Goal: Information Seeking & Learning: Find contact information

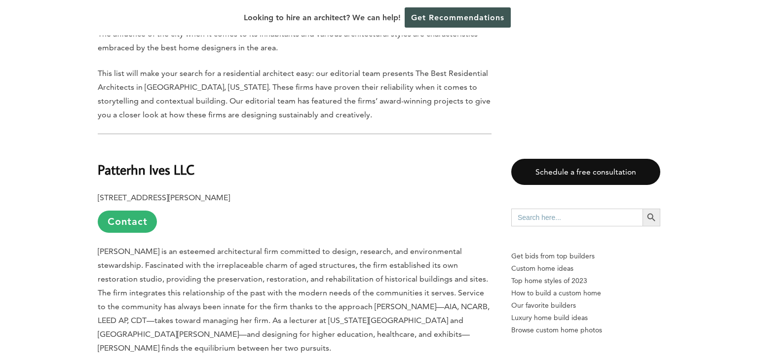
scroll to position [576, 0]
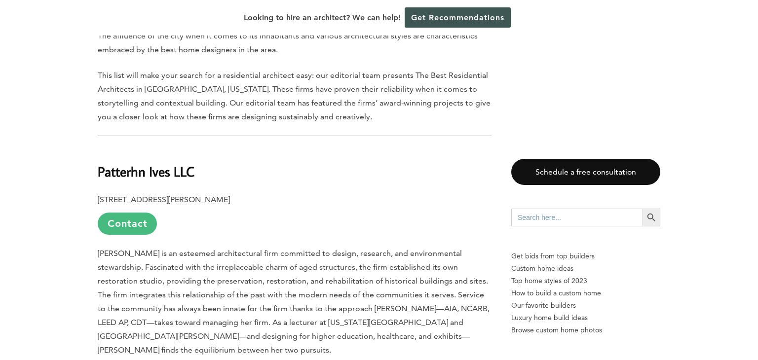
click at [120, 213] on link "Contact" at bounding box center [127, 224] width 59 height 22
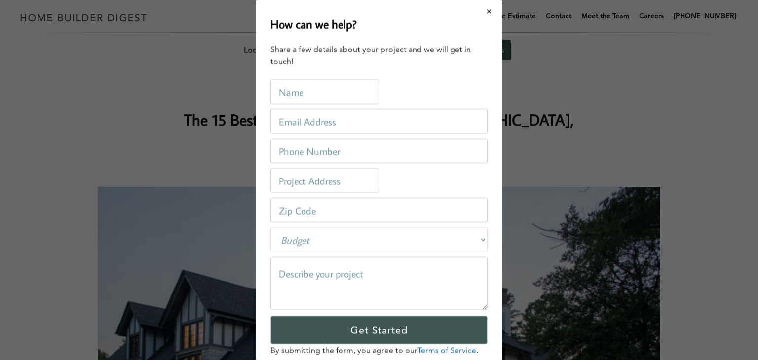
scroll to position [0, 0]
click at [489, 9] on button "Close modal" at bounding box center [489, 11] width 26 height 21
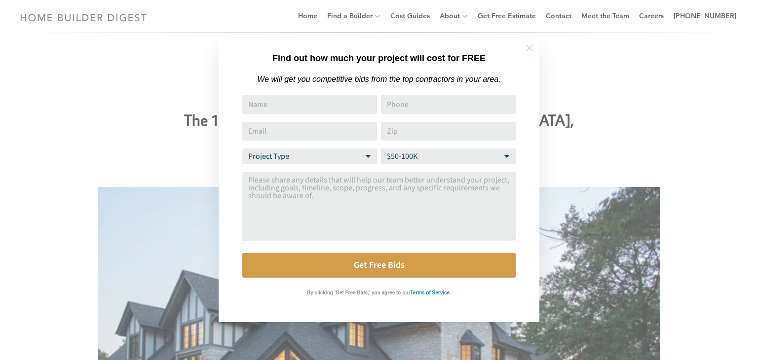
click at [528, 46] on icon at bounding box center [529, 47] width 7 height 7
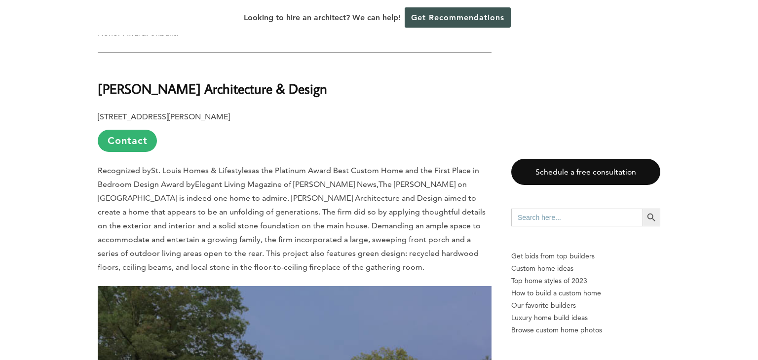
scroll to position [1210, 0]
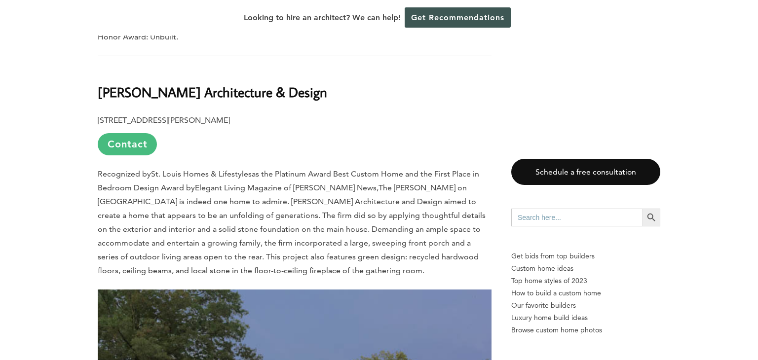
click at [133, 133] on link "Contact" at bounding box center [127, 144] width 59 height 22
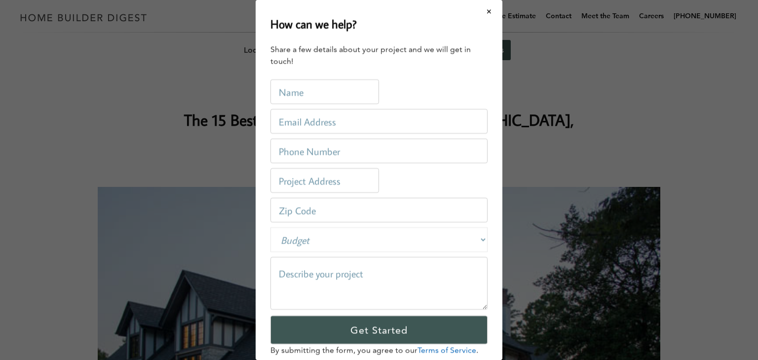
scroll to position [0, 0]
click at [488, 9] on button "Close modal" at bounding box center [489, 11] width 26 height 21
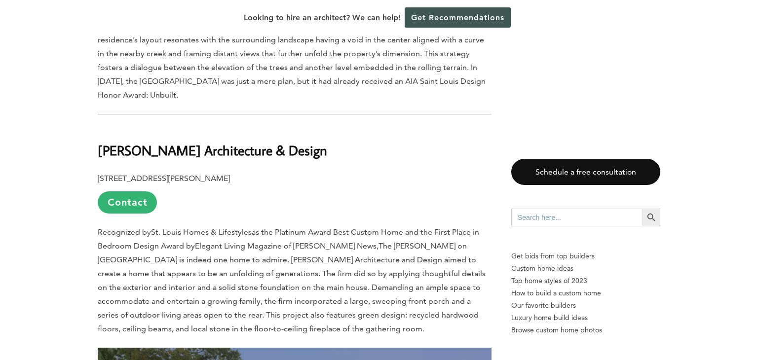
scroll to position [1152, 0]
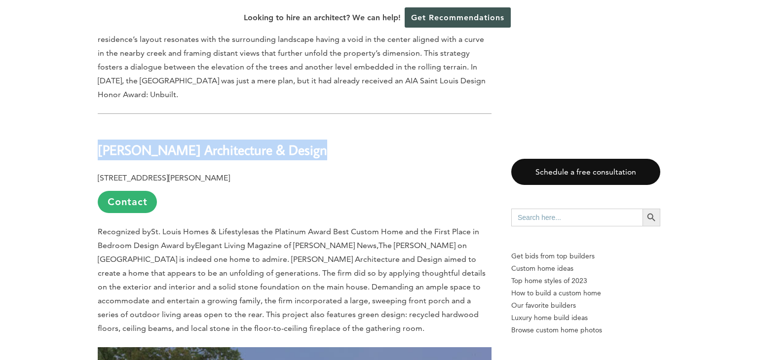
drag, startPoint x: 303, startPoint y: 113, endPoint x: 83, endPoint y: 116, distance: 220.0
copy b "[PERSON_NAME] Architecture & Design"
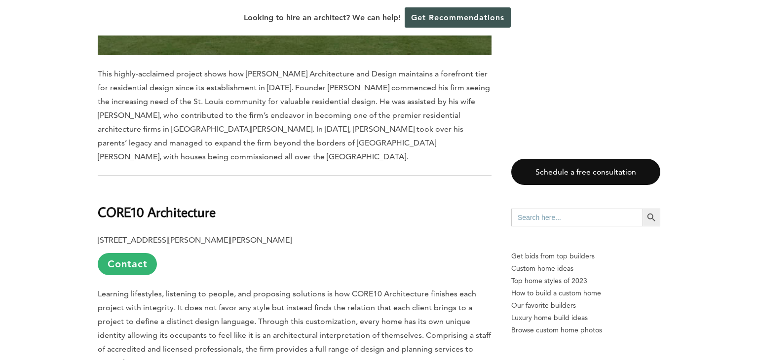
scroll to position [1731, 0]
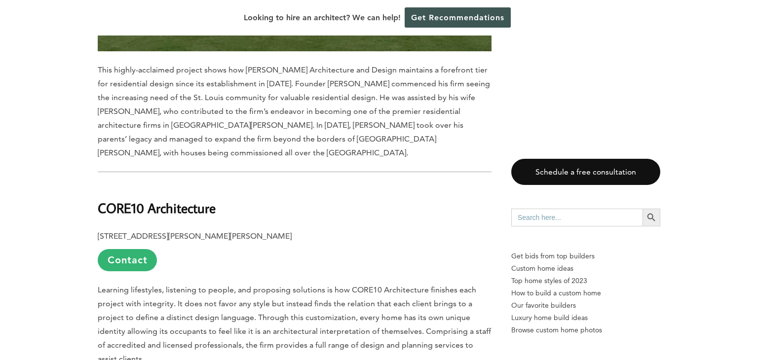
click at [273, 184] on h2 "CORE10 Architecture" at bounding box center [295, 201] width 394 height 34
drag, startPoint x: 225, startPoint y: 158, endPoint x: 84, endPoint y: 162, distance: 140.6
copy b "CORE10 Architecture"
click at [260, 184] on h2 "CORE10 Architecture" at bounding box center [295, 201] width 394 height 34
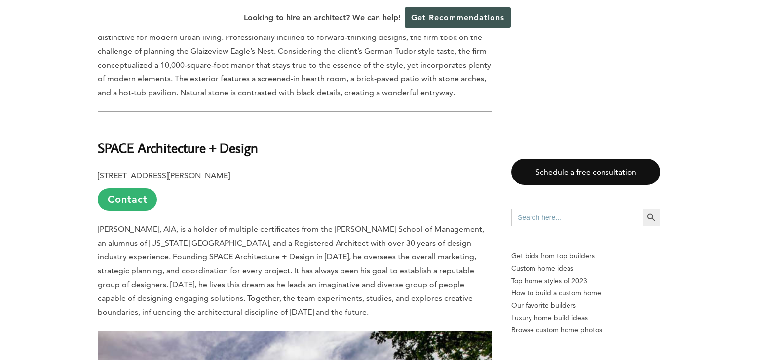
scroll to position [2375, 0]
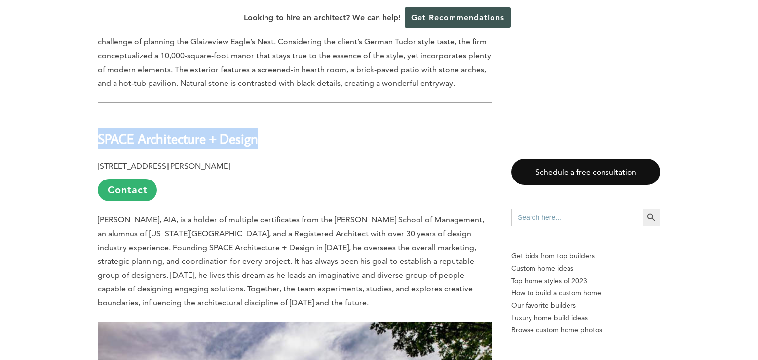
drag, startPoint x: 98, startPoint y: 87, endPoint x: 292, endPoint y: 87, distance: 194.4
click at [292, 114] on h2 "SPACE Architecture + Design" at bounding box center [295, 131] width 394 height 34
copy b "SPACE Architecture + Design"
click at [216, 215] on span "[PERSON_NAME], AIA, is a holder of multiple certificates from the [PERSON_NAME]…" at bounding box center [291, 261] width 386 height 92
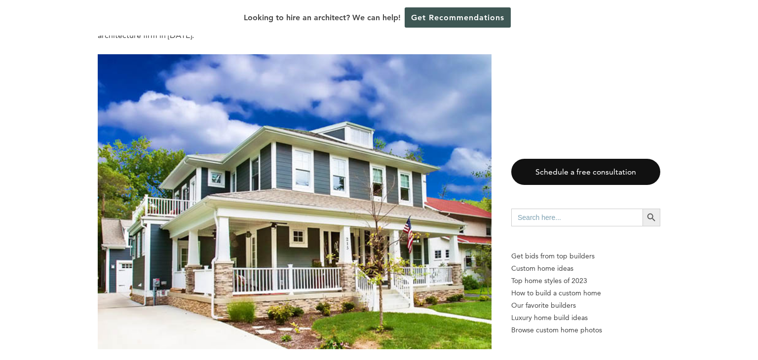
scroll to position [4423, 0]
